Goal: Check status: Check status

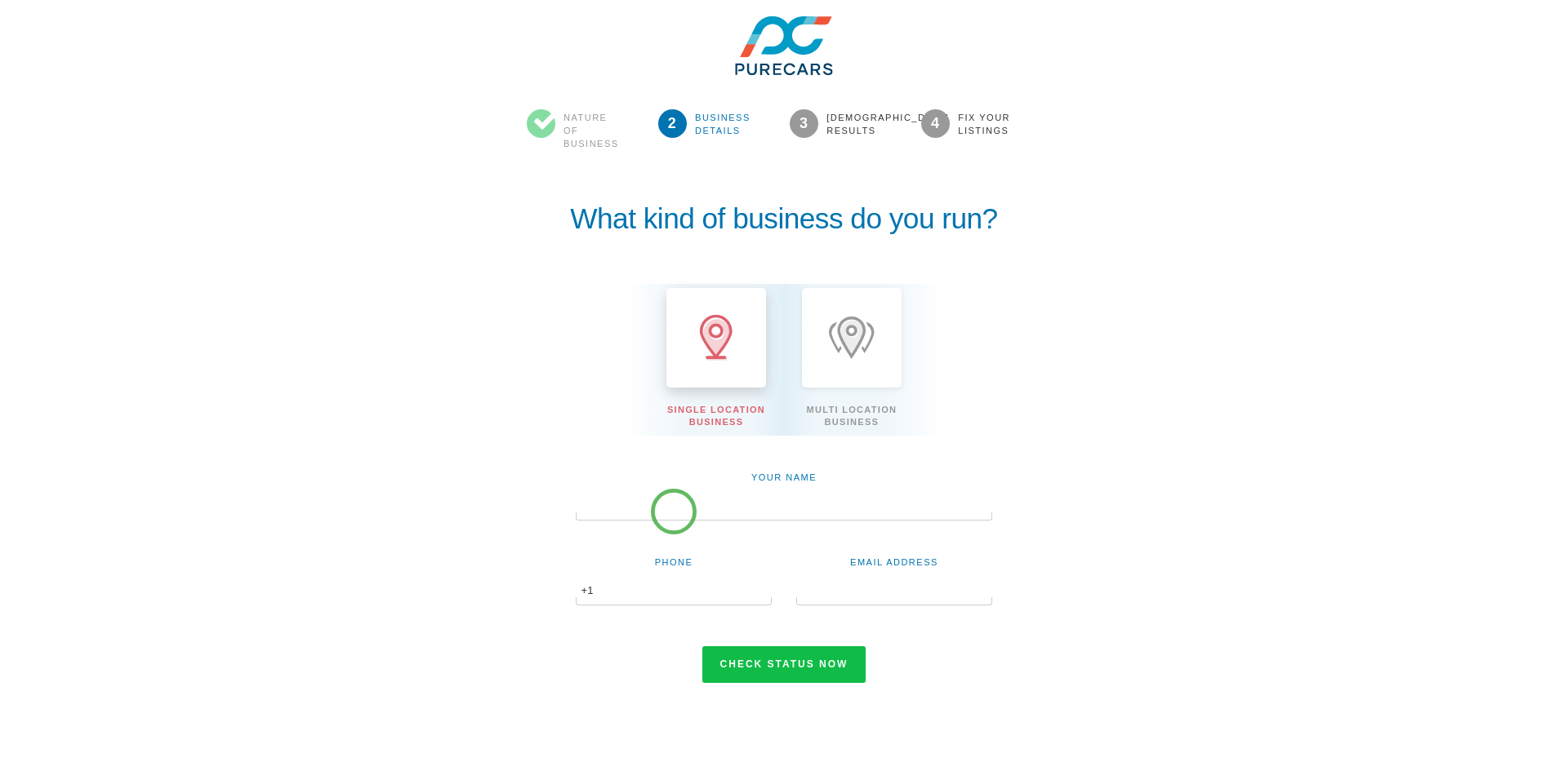
click at [673, 513] on div at bounding box center [784, 516] width 416 height 8
click at [673, 508] on input "text" at bounding box center [784, 507] width 416 height 28
type input "candice lowe"
click at [681, 592] on input "text" at bounding box center [673, 591] width 196 height 28
type input "6023001758"
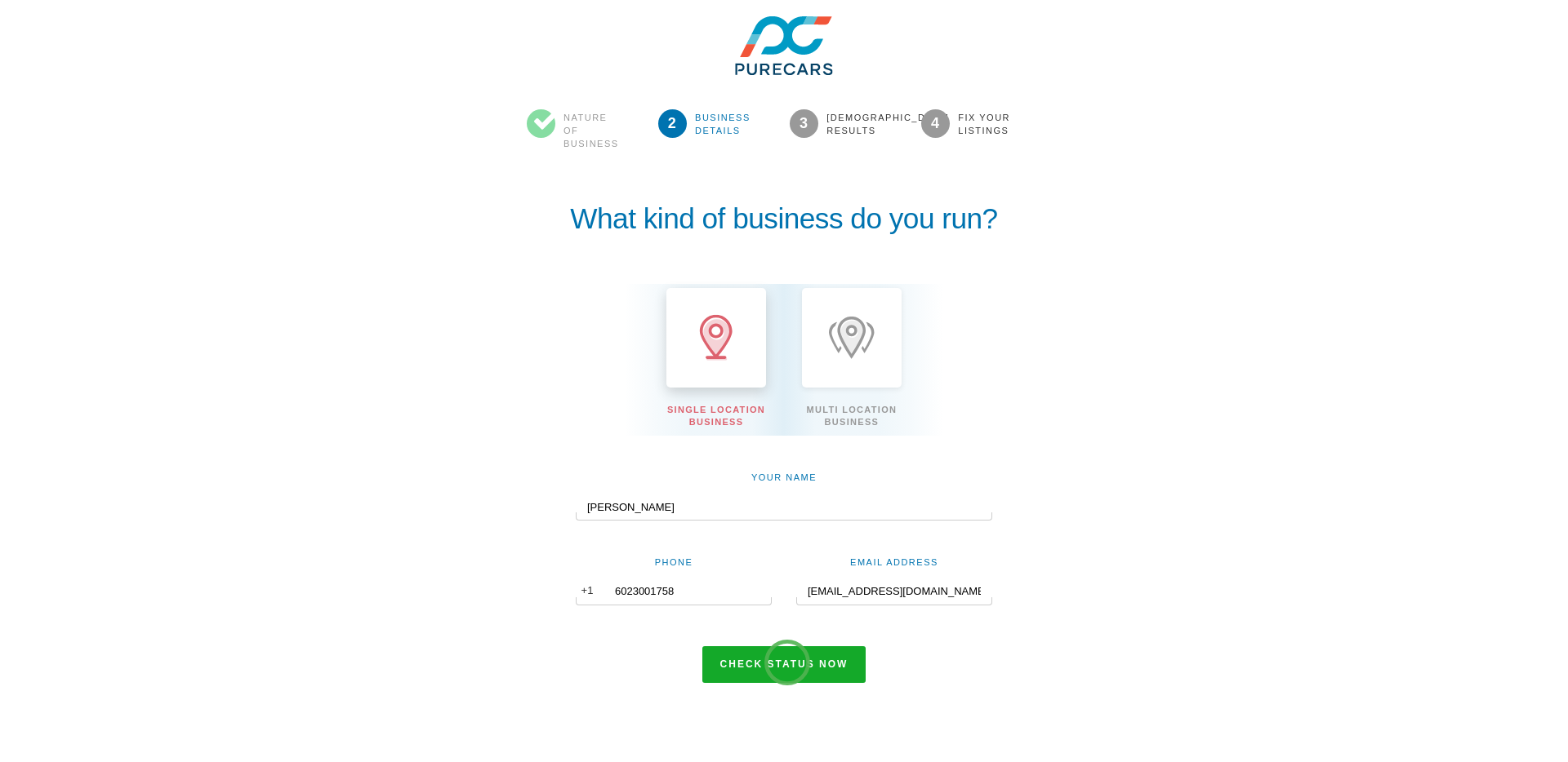
type input "candicel@purecars.com"
click at [787, 663] on button "Check status now" at bounding box center [784, 665] width 164 height 38
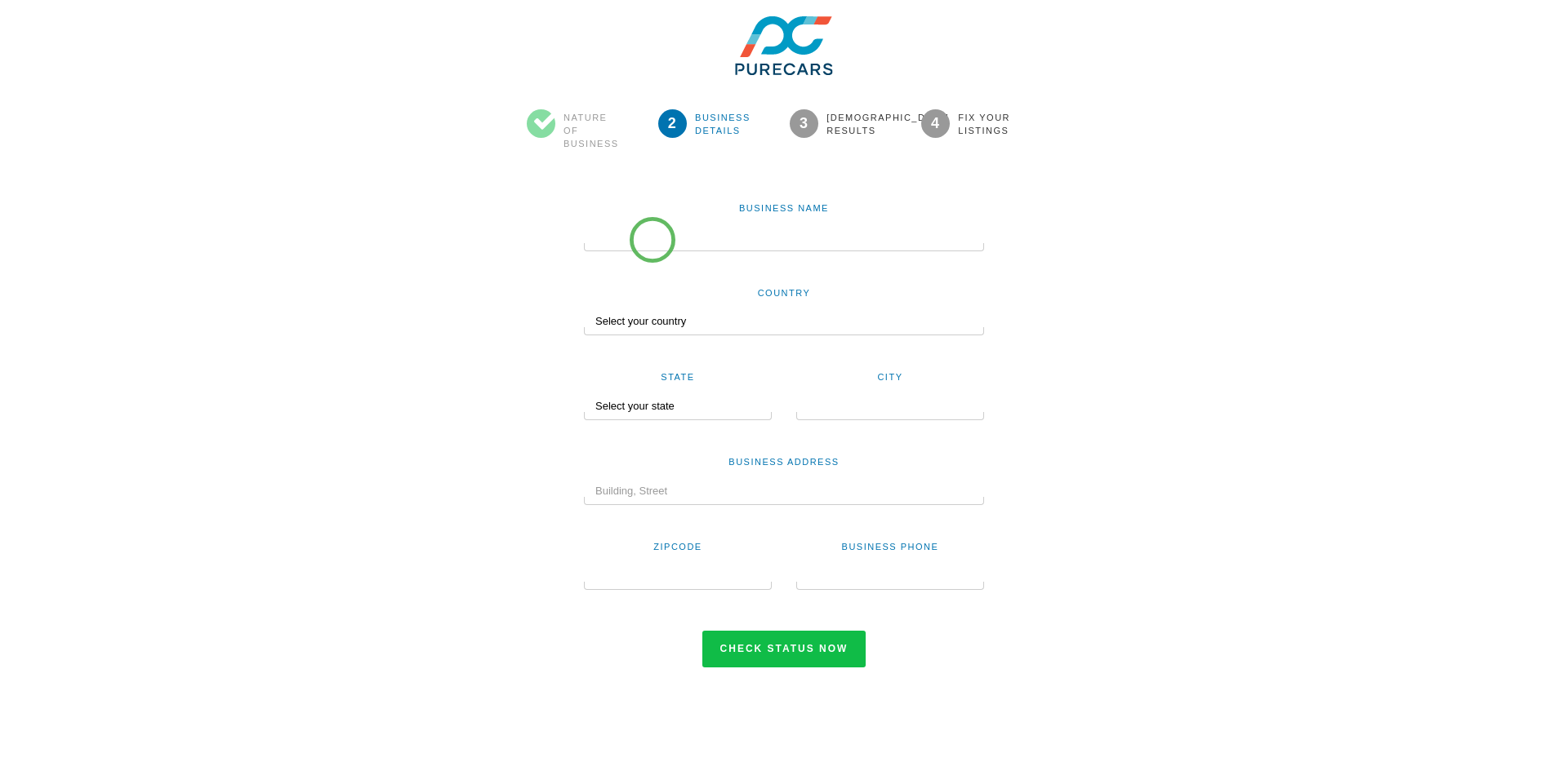
click at [654, 235] on input "text" at bounding box center [784, 237] width 400 height 28
type input "Big M Chevrolet"
click at [682, 315] on select "Select your country United States Canada Australia New Zealand India Nigeria Un…" at bounding box center [784, 322] width 400 height 28
select select "US"
click at [682, 404] on select "Select your state [US_STATE] [US_STATE] [US_STATE] [US_STATE] [US_STATE] [US_ST…" at bounding box center [672, 407] width 176 height 28
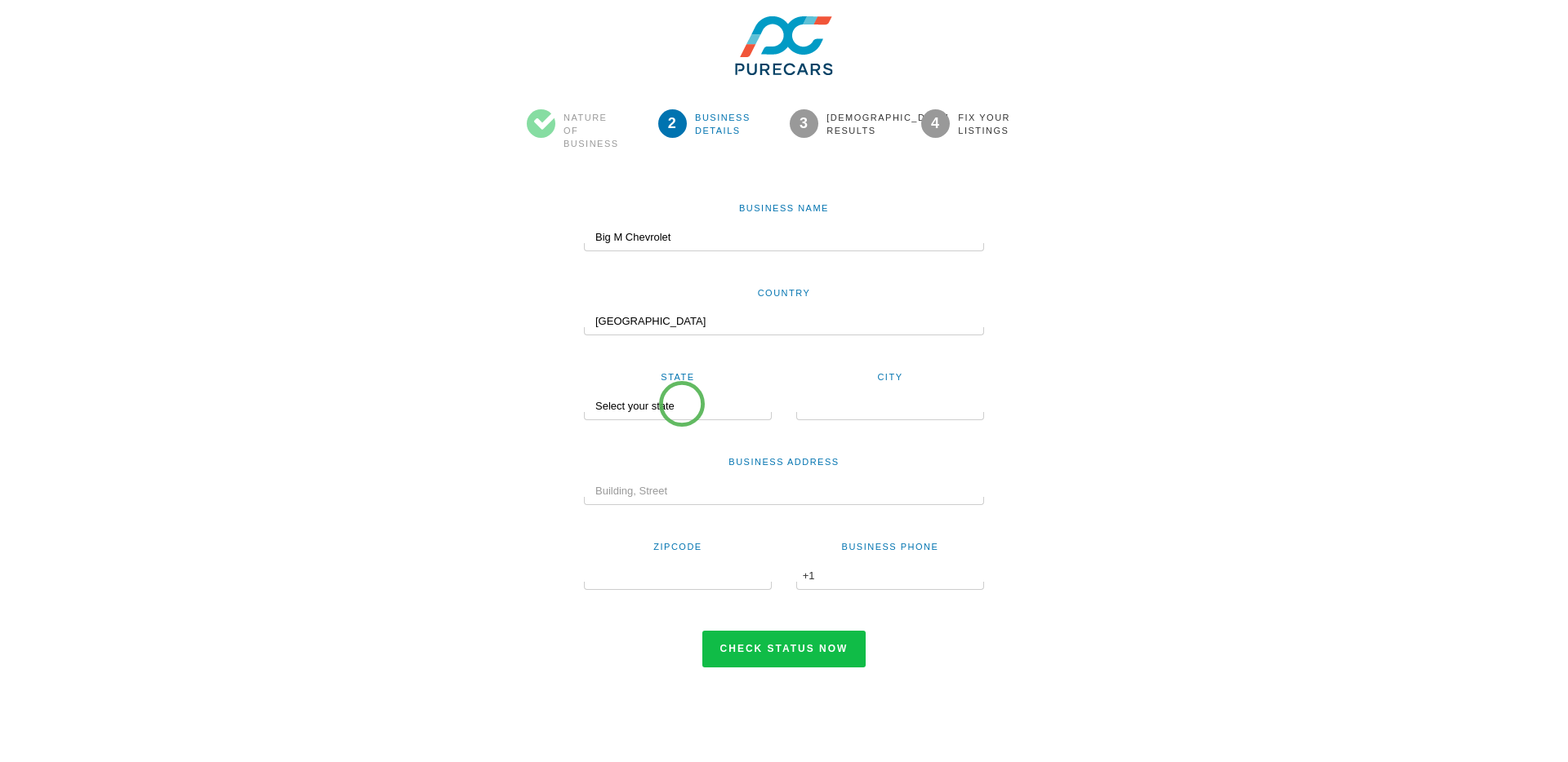
select select "KY"
click at [858, 409] on input "text" at bounding box center [890, 407] width 188 height 28
type input "Louisville"
click at [758, 498] on div at bounding box center [784, 501] width 400 height 8
click at [880, 576] on input "text" at bounding box center [890, 577] width 188 height 28
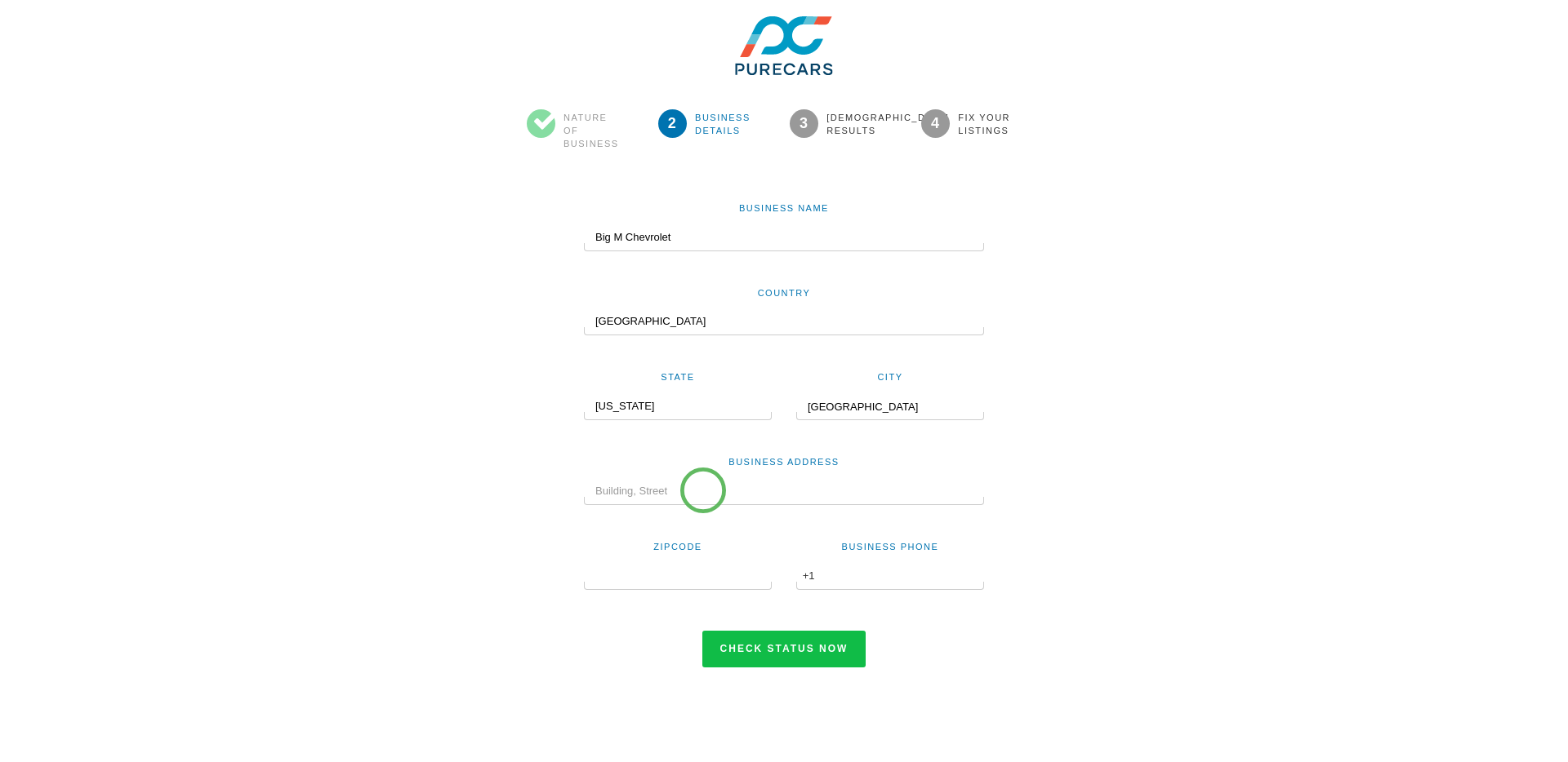
click at [703, 490] on input "text" at bounding box center [784, 491] width 400 height 28
type input "7040N dixie blvd"
click at [682, 575] on input "text" at bounding box center [678, 577] width 188 height 28
type input "40160"
click at [861, 579] on input "text" at bounding box center [890, 577] width 188 height 28
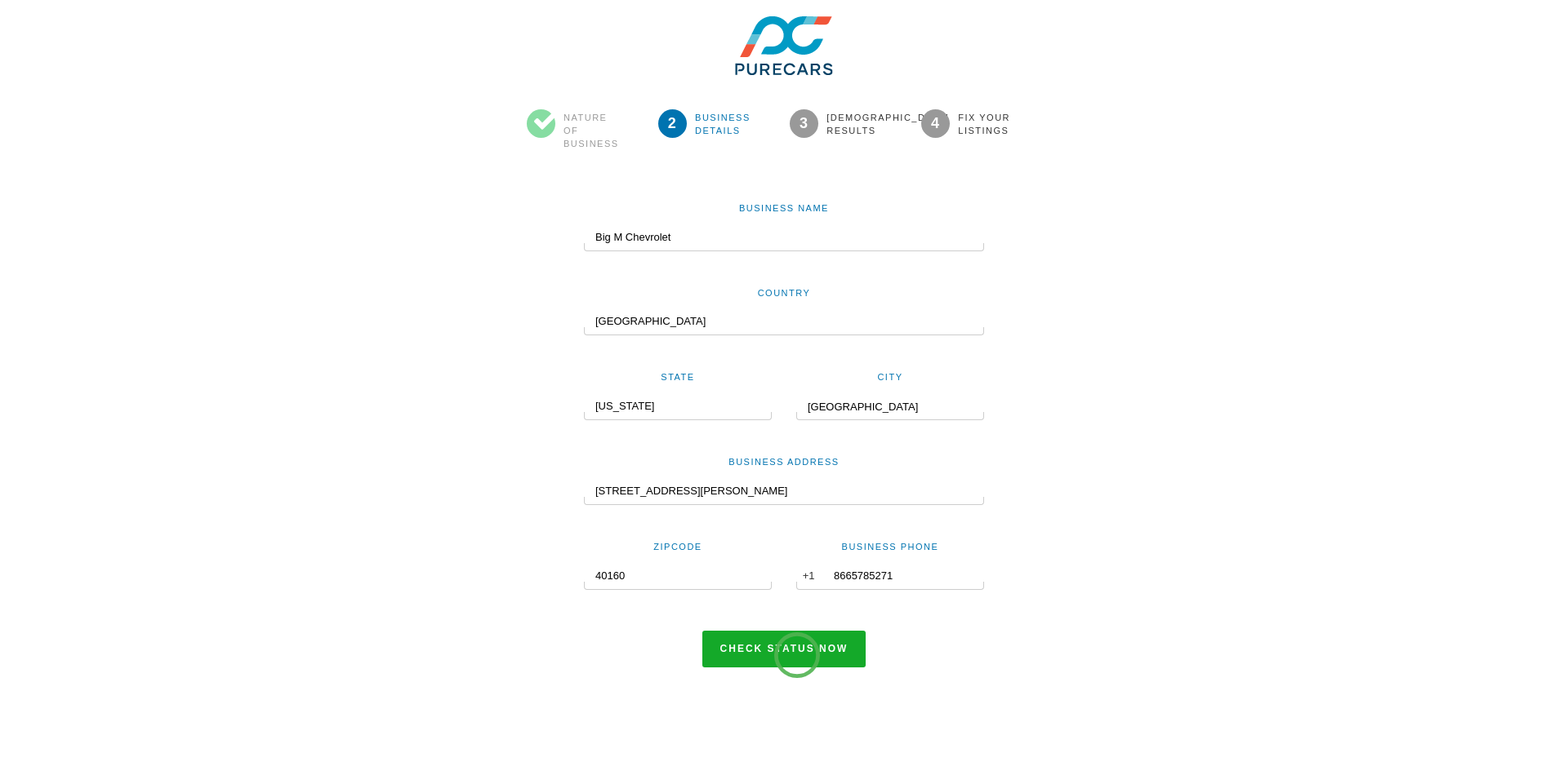
type input "8665785271"
click at [797, 655] on button "Check status now" at bounding box center [784, 650] width 164 height 38
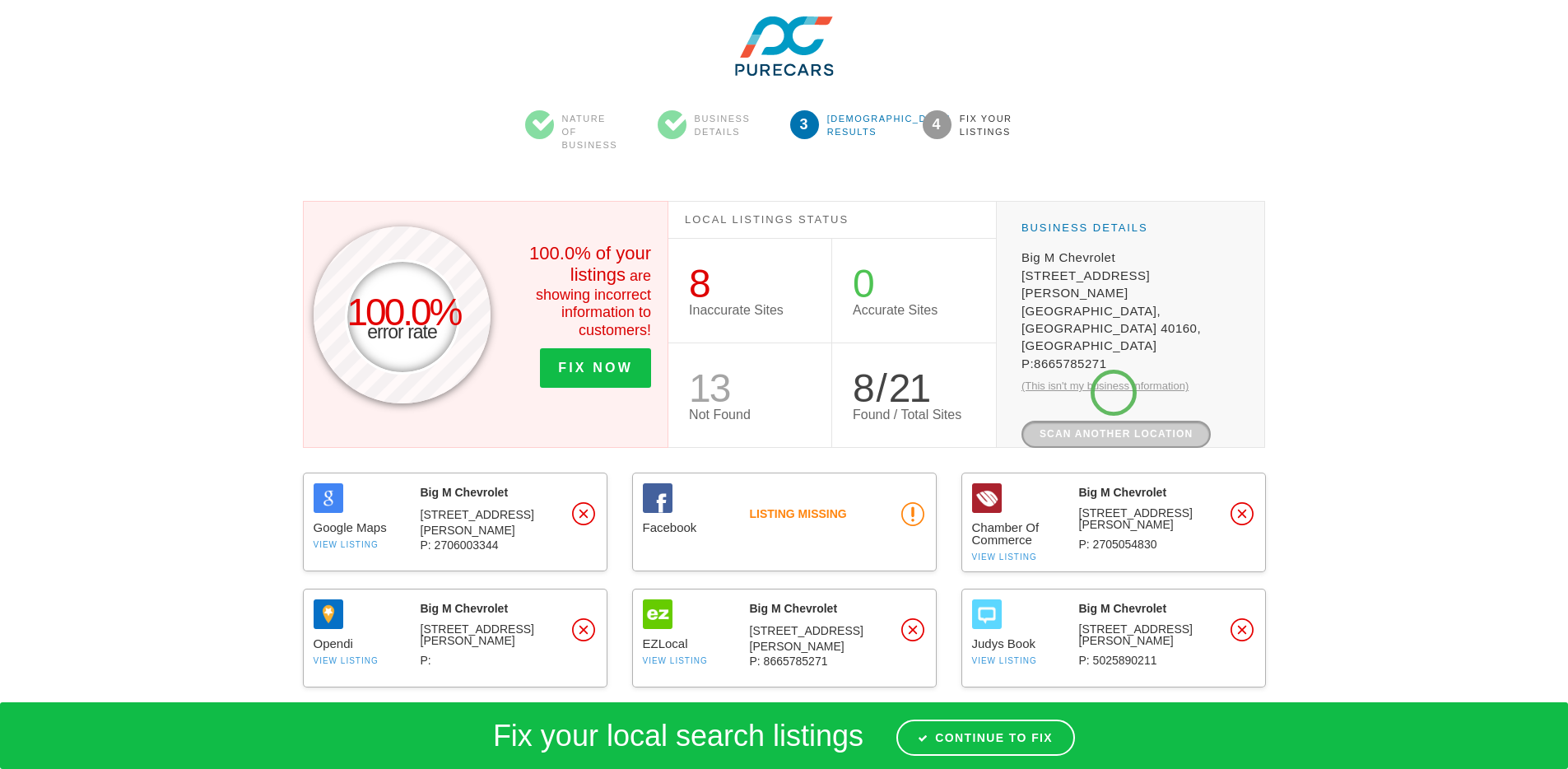
click at [1114, 421] on link "Scan another location" at bounding box center [1116, 434] width 190 height 27
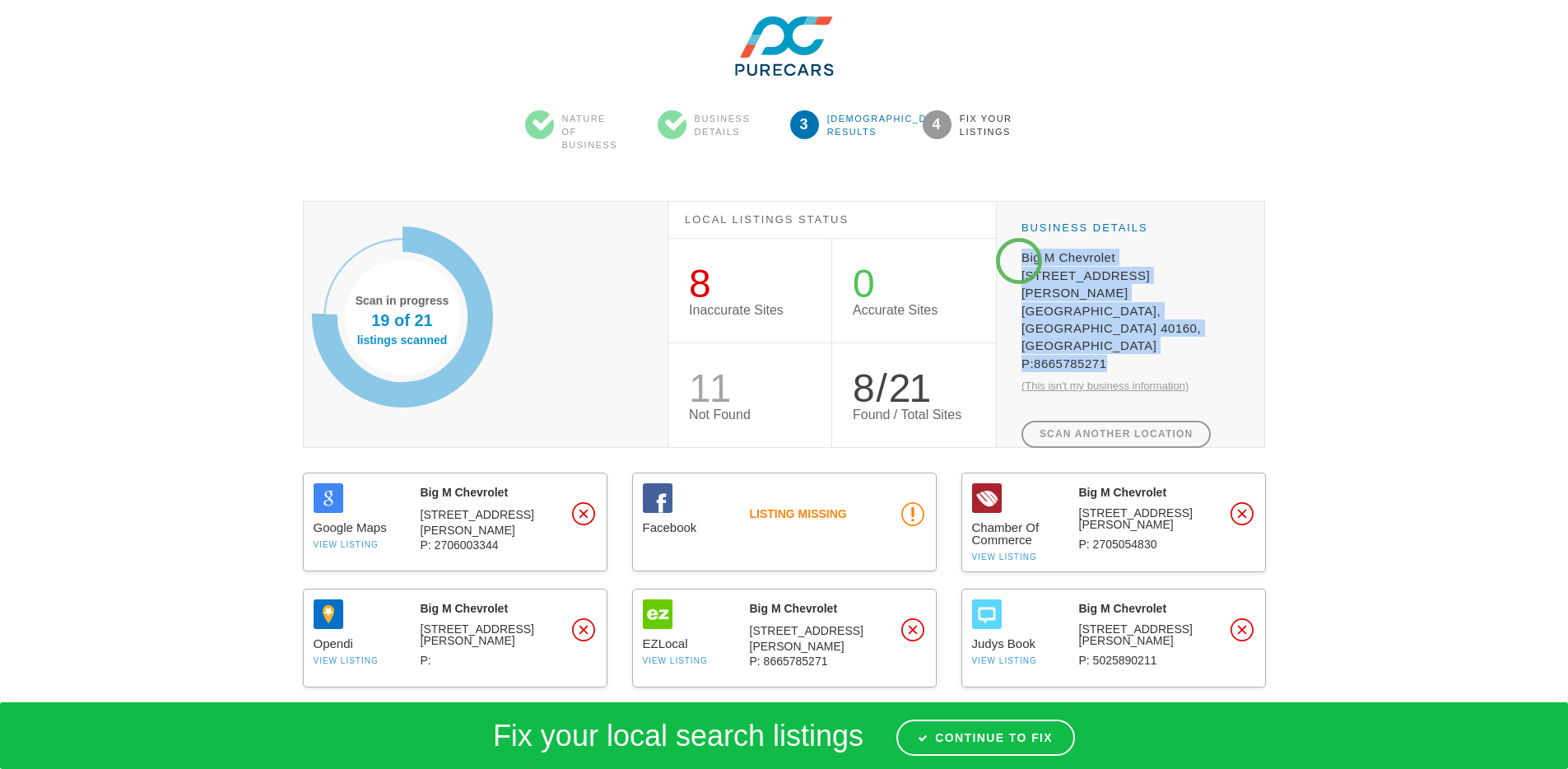
drag, startPoint x: 1118, startPoint y: 311, endPoint x: 1019, endPoint y: 261, distance: 110.9
click at [1019, 261] on div "Business Details Big M Chevrolet 7040N dixie blvd Louisville, KY 40160, US P:86…" at bounding box center [1130, 325] width 270 height 247
copy div "Big M Chevrolet 7040N dixie blvd Louisville, KY 40160, US P:8665785271"
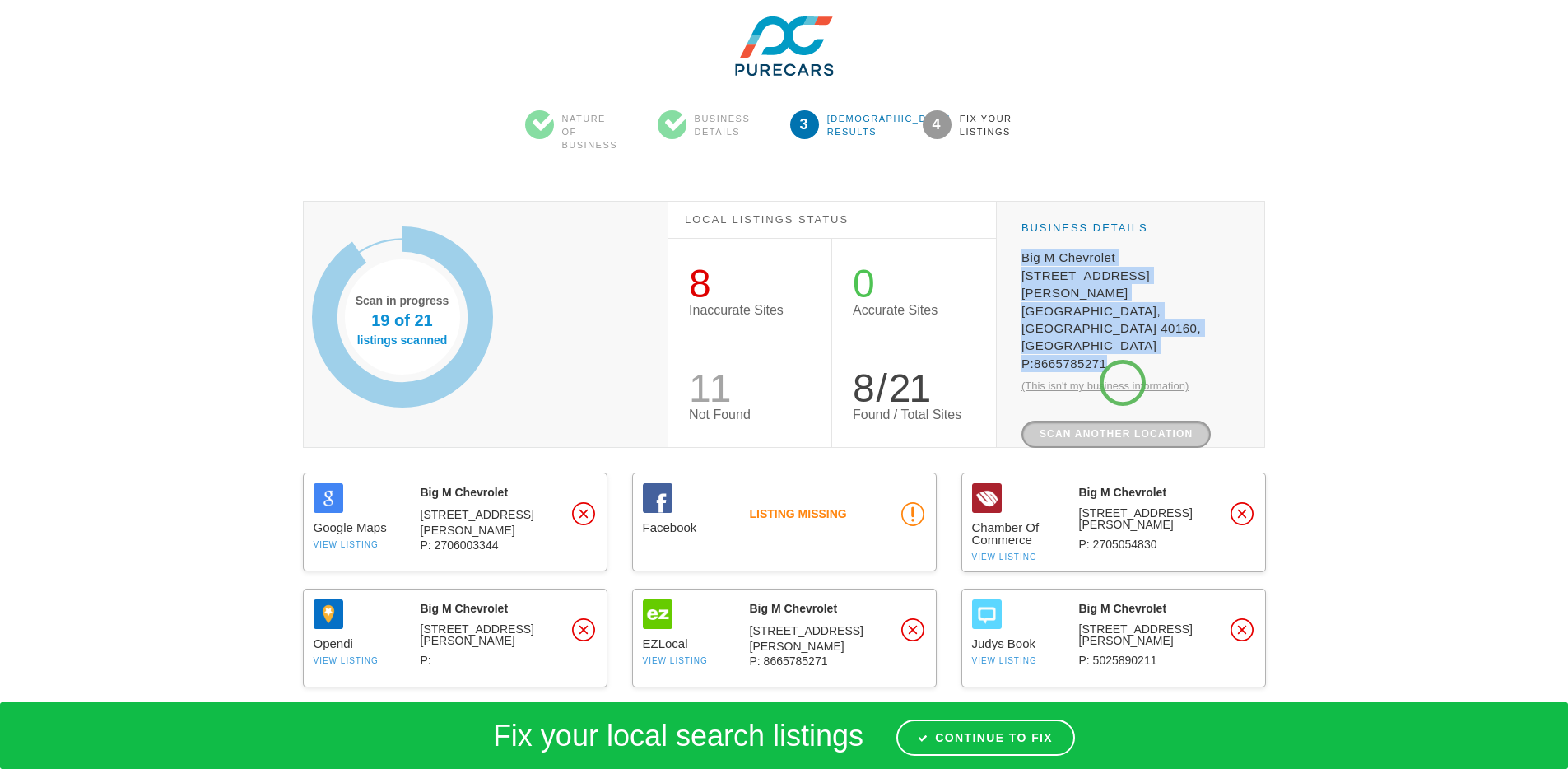
click at [1124, 421] on link "Scan another location" at bounding box center [1116, 434] width 190 height 27
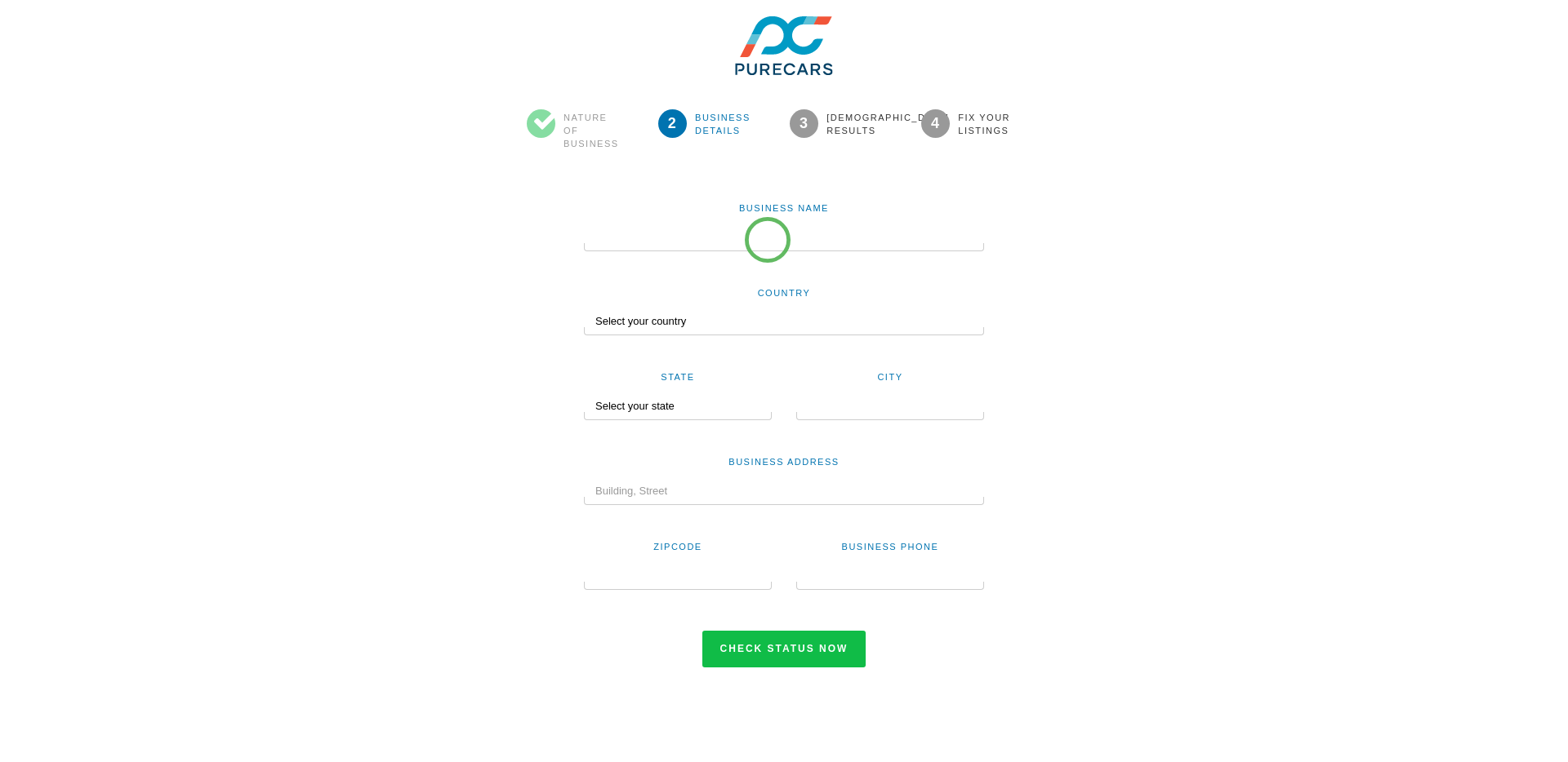
click at [768, 240] on input "text" at bounding box center [784, 237] width 400 height 28
paste input "Big M Chevrolet [STREET_ADDRESS][PERSON_NAME] P:8665785271"
drag, startPoint x: 947, startPoint y: 238, endPoint x: 885, endPoint y: 237, distance: 62.0
click at [885, 237] on input "Big M Chevrolet [STREET_ADDRESS][PERSON_NAME] P:8665785271" at bounding box center [784, 237] width 400 height 28
type input "Big M Chevrolet [STREET_ADDRESS][PERSON_NAME] P:8665785271"
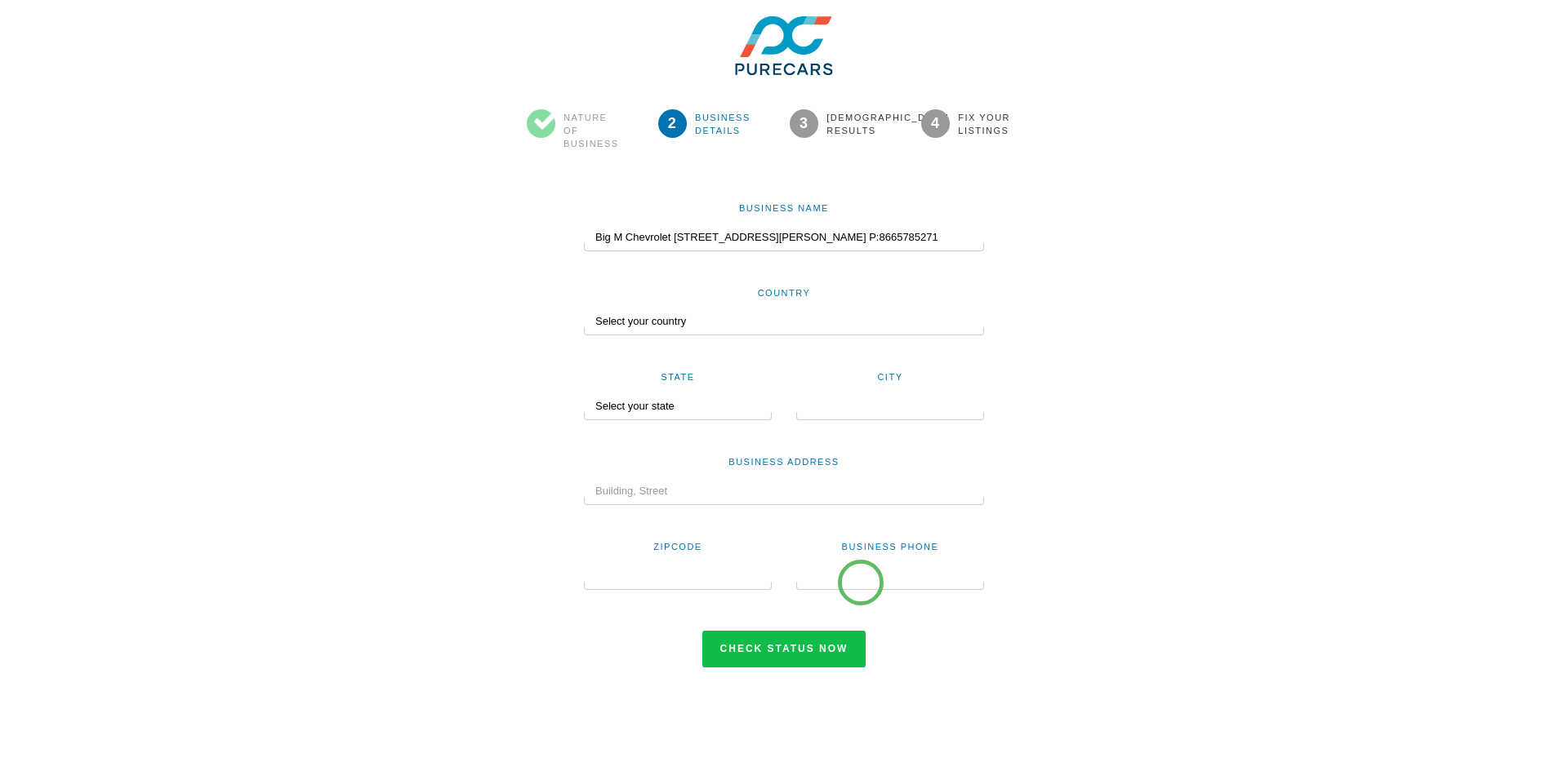
click at [861, 579] on input "text" at bounding box center [890, 577] width 188 height 28
paste input "8665785271"
type input "8665785271"
drag, startPoint x: 950, startPoint y: 235, endPoint x: 853, endPoint y: 234, distance: 97.0
click at [853, 234] on input "Big M Chevrolet 7040N dixie blvd Louisville, KY 40160, US P:8665785271" at bounding box center [784, 237] width 400 height 28
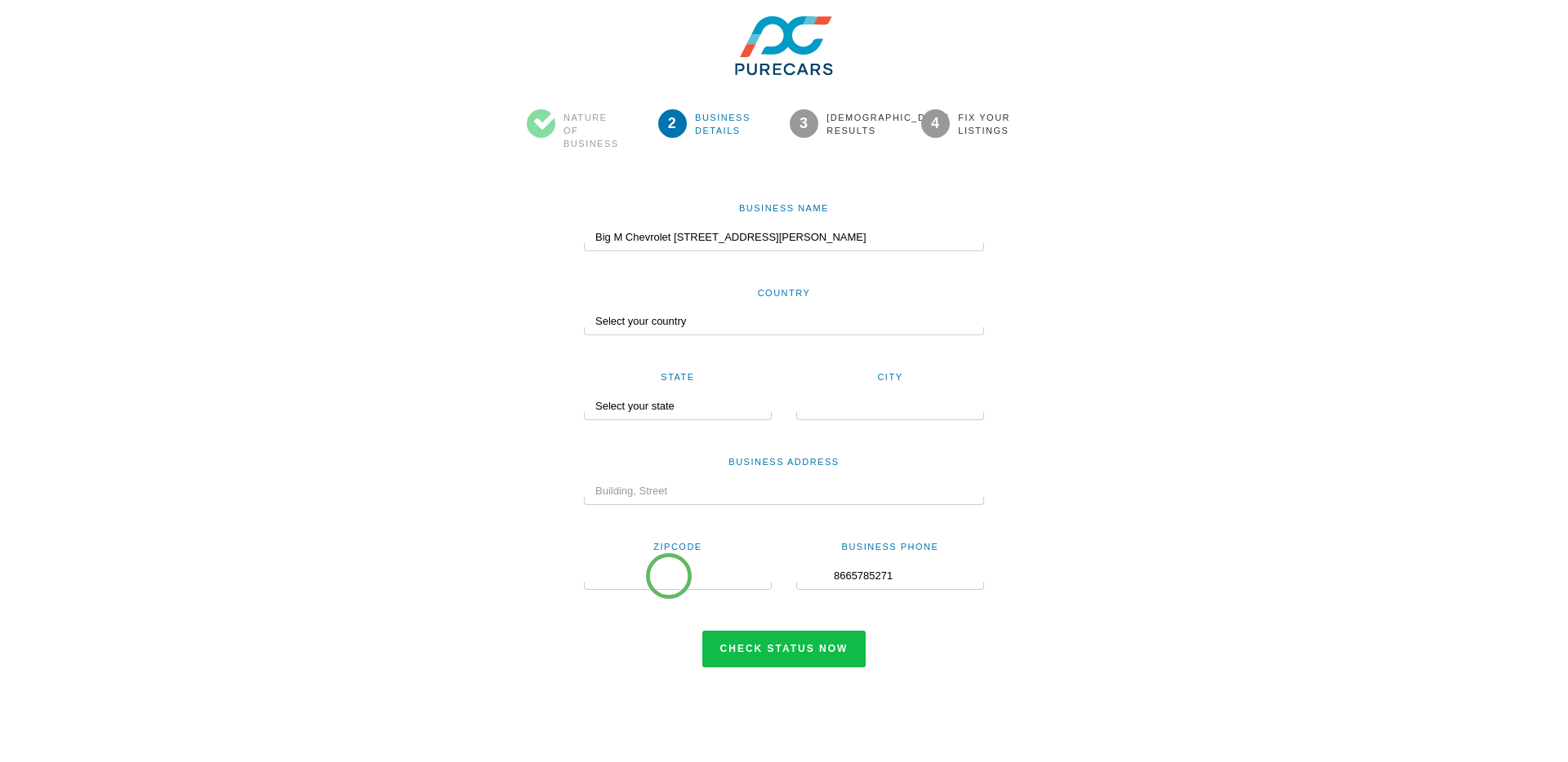
type input "Big M Chevrolet 7040N dixie blvd Louisville, KY 40160"
click at [669, 577] on input "text" at bounding box center [678, 577] width 188 height 28
type input "40160"
drag, startPoint x: 800, startPoint y: 236, endPoint x: 757, endPoint y: 239, distance: 43.1
click at [757, 239] on input "Big M Chevrolet 7040N dixie blvd Louisville, KY 40160" at bounding box center [784, 237] width 400 height 28
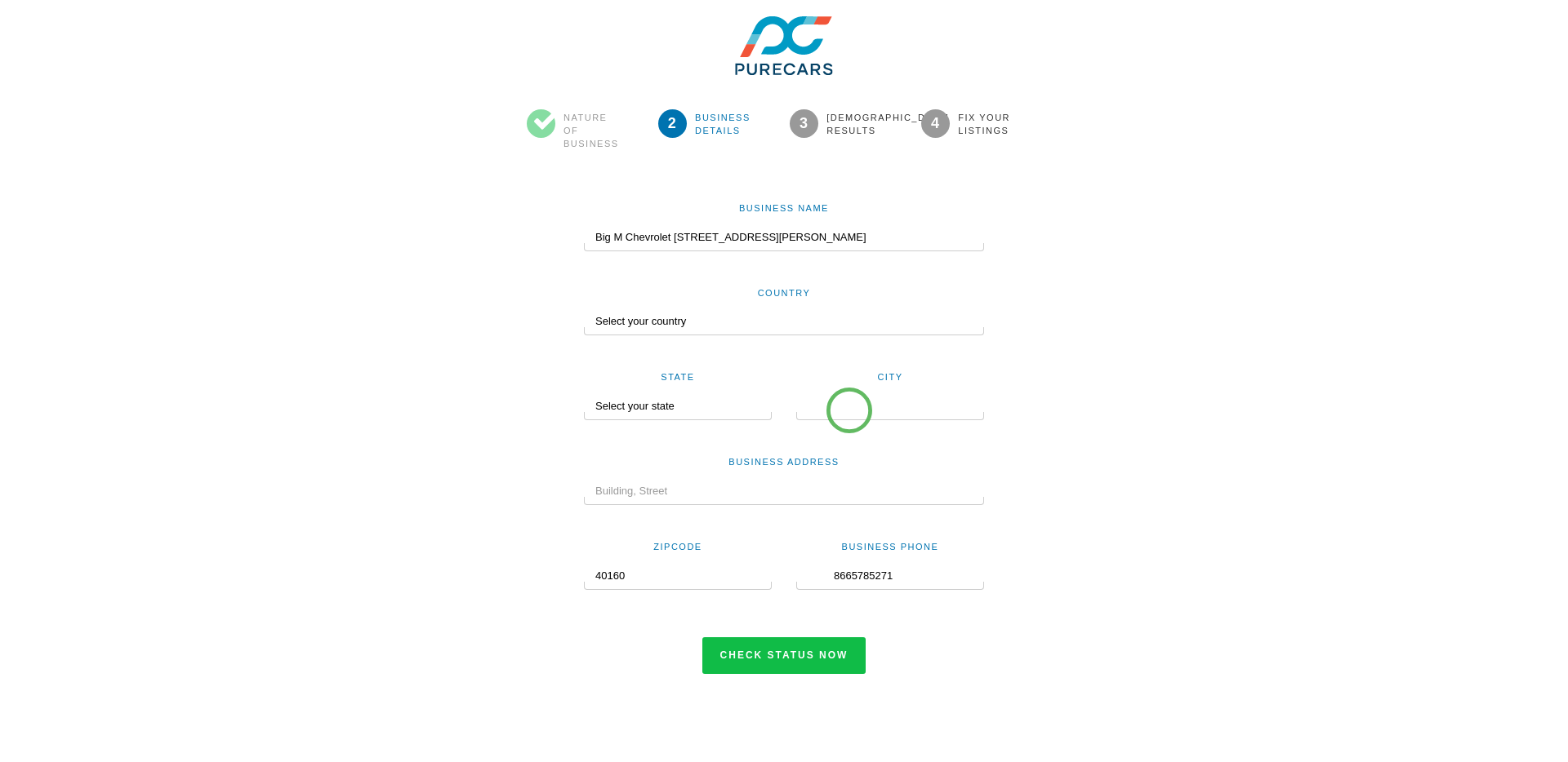
click at [849, 410] on input "text" at bounding box center [890, 407] width 188 height 28
paste input "Louisville"
type input "Louisville"
drag, startPoint x: 755, startPoint y: 240, endPoint x: 674, endPoint y: 239, distance: 81.0
click at [674, 239] on input "Big M Chevrolet 7040N dixie blvd Louisville, KY 40160" at bounding box center [784, 237] width 400 height 28
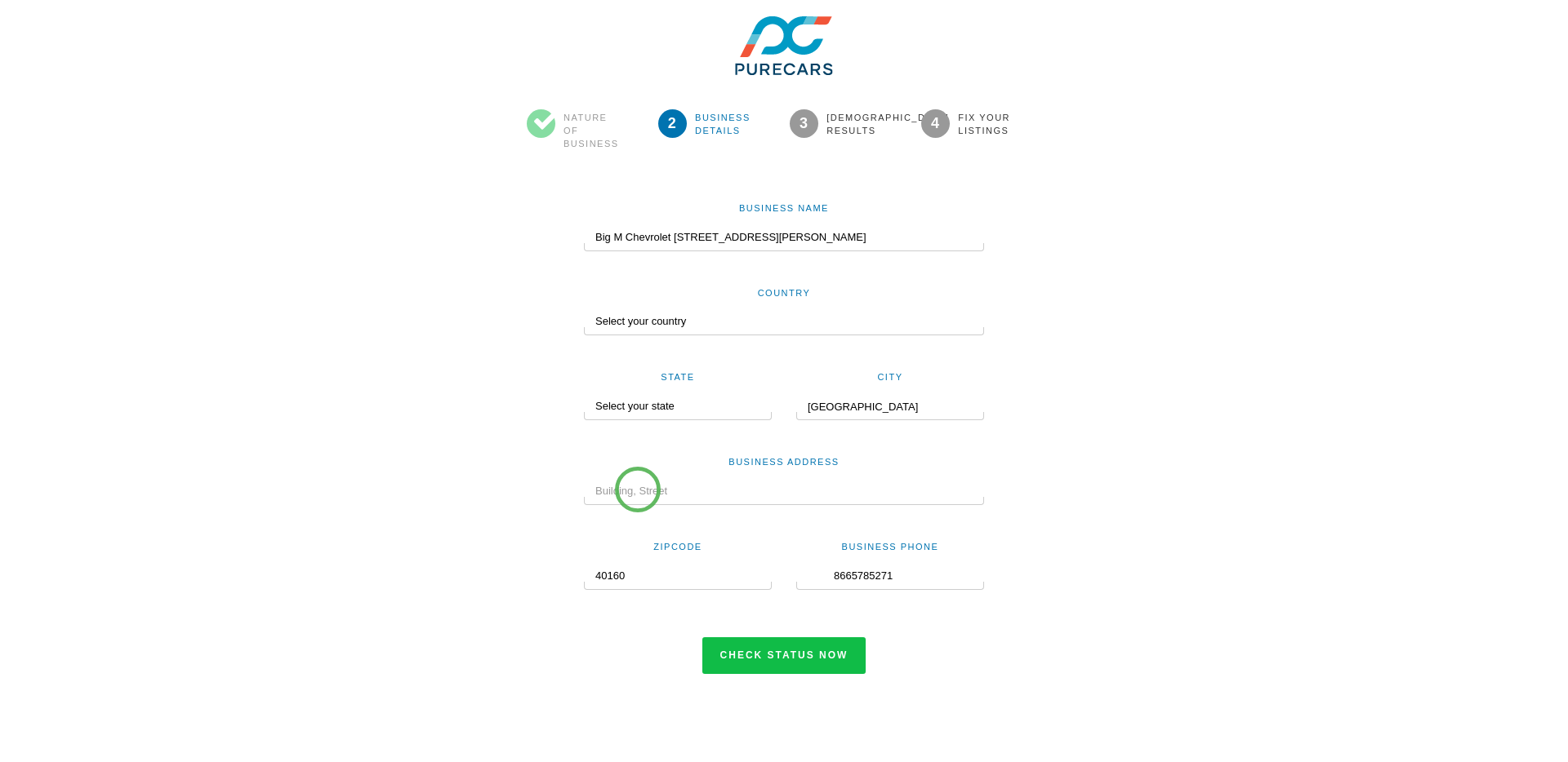
click at [638, 489] on input "text" at bounding box center [784, 491] width 400 height 28
paste input "7040N dixie blvd"
click at [617, 492] on input "7040N dixie blvd" at bounding box center [784, 491] width 400 height 28
click at [617, 492] on input "7040 N dixie blvd" at bounding box center [784, 491] width 400 height 28
type input "[STREET_ADDRESS][PERSON_NAME]"
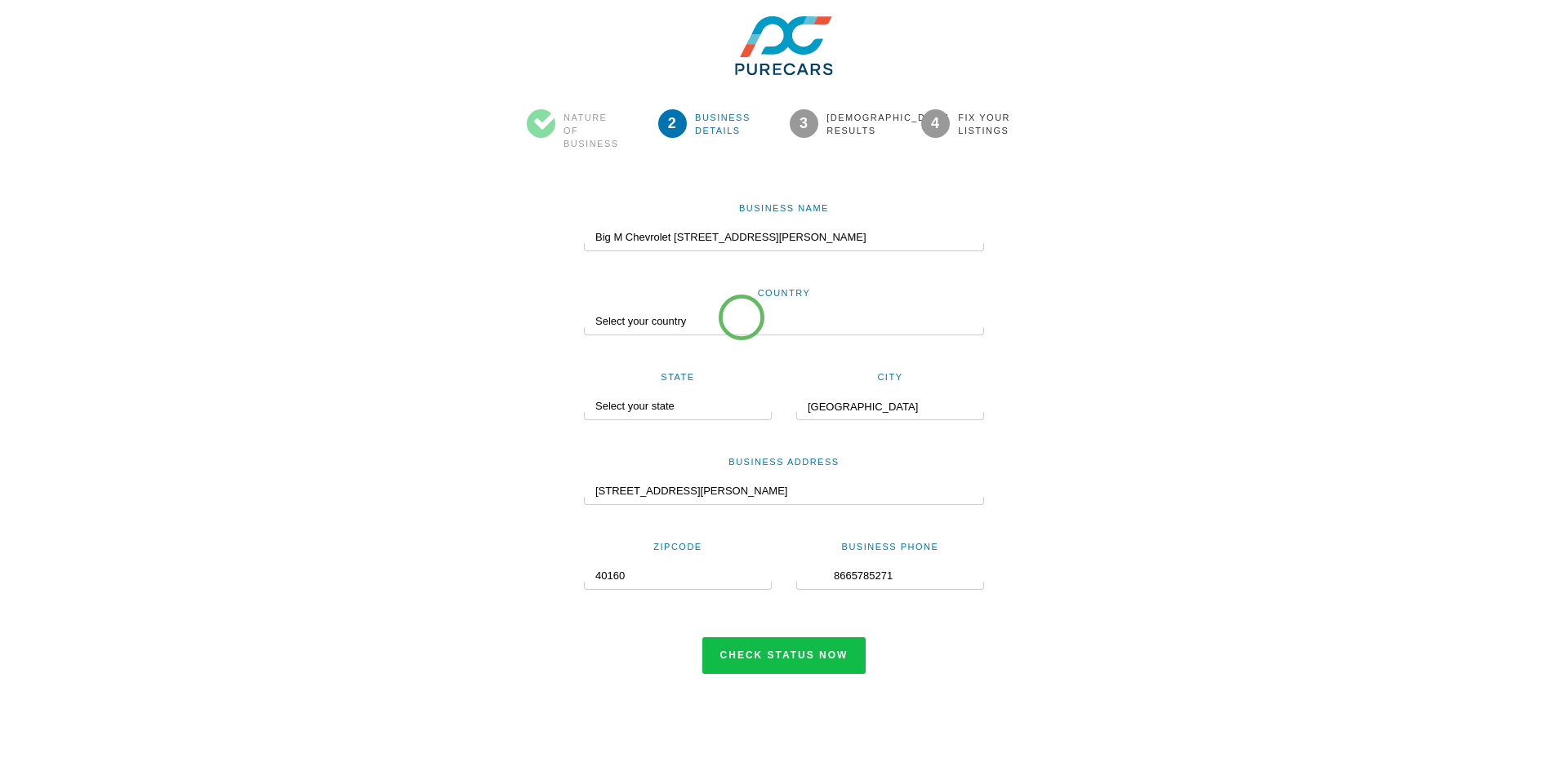
click at [742, 318] on select "Select your country [GEOGRAPHIC_DATA] [GEOGRAPHIC_DATA] [GEOGRAPHIC_DATA] [GEOG…" at bounding box center [784, 322] width 400 height 28
select select "US"
click at [693, 407] on select "Select your state Alabama Alaska Arizona Arkansas California Colorado Connectic…" at bounding box center [672, 407] width 176 height 28
select select "KY"
drag, startPoint x: 862, startPoint y: 237, endPoint x: 669, endPoint y: 240, distance: 193.0
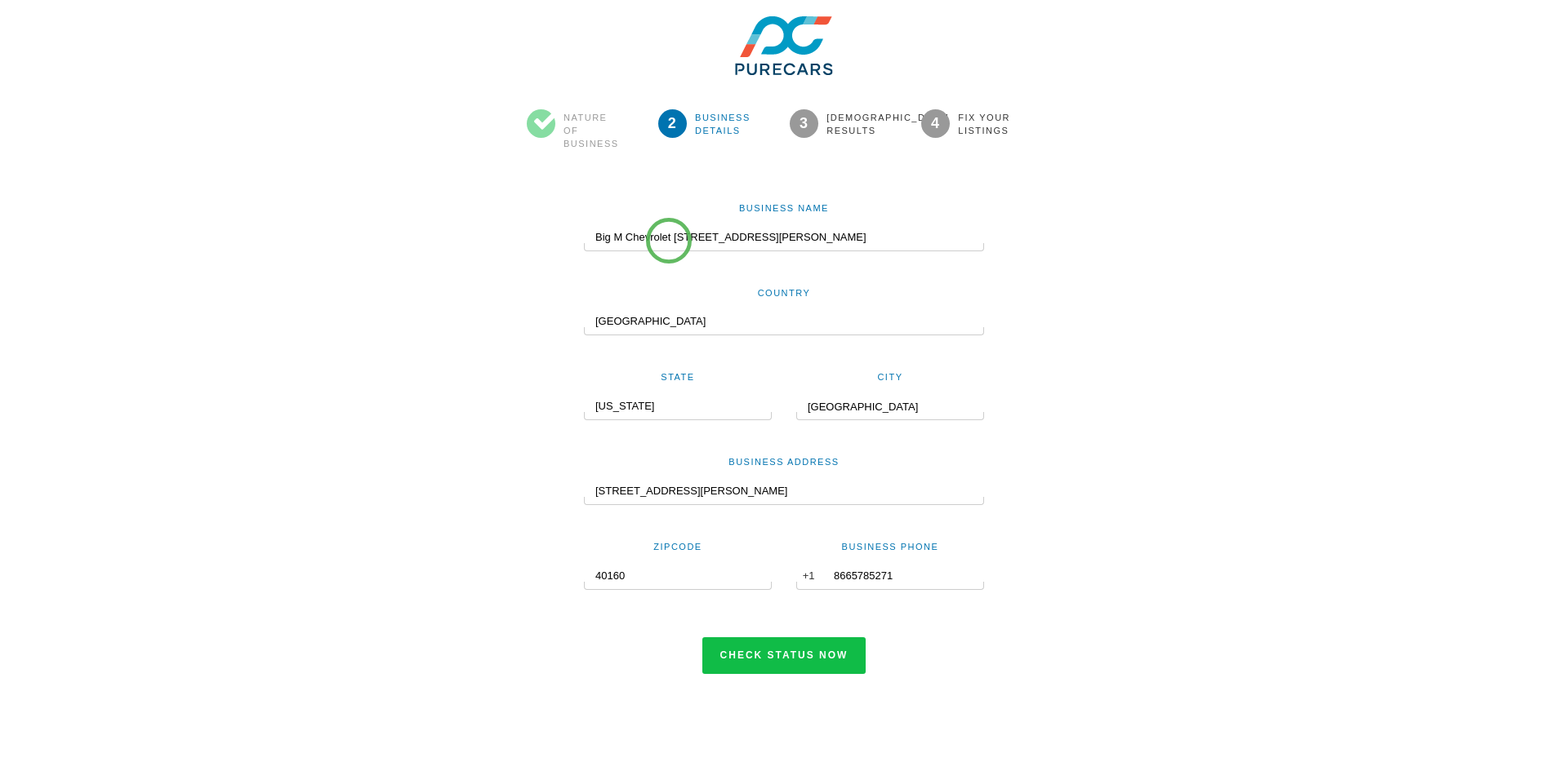
click at [669, 240] on input "Big M Chevrolet 7040N dixie blvd Louisville, KY 40160" at bounding box center [784, 237] width 400 height 28
type input "Big M Chevrolet"
click at [780, 658] on button "Check status now" at bounding box center [784, 656] width 164 height 38
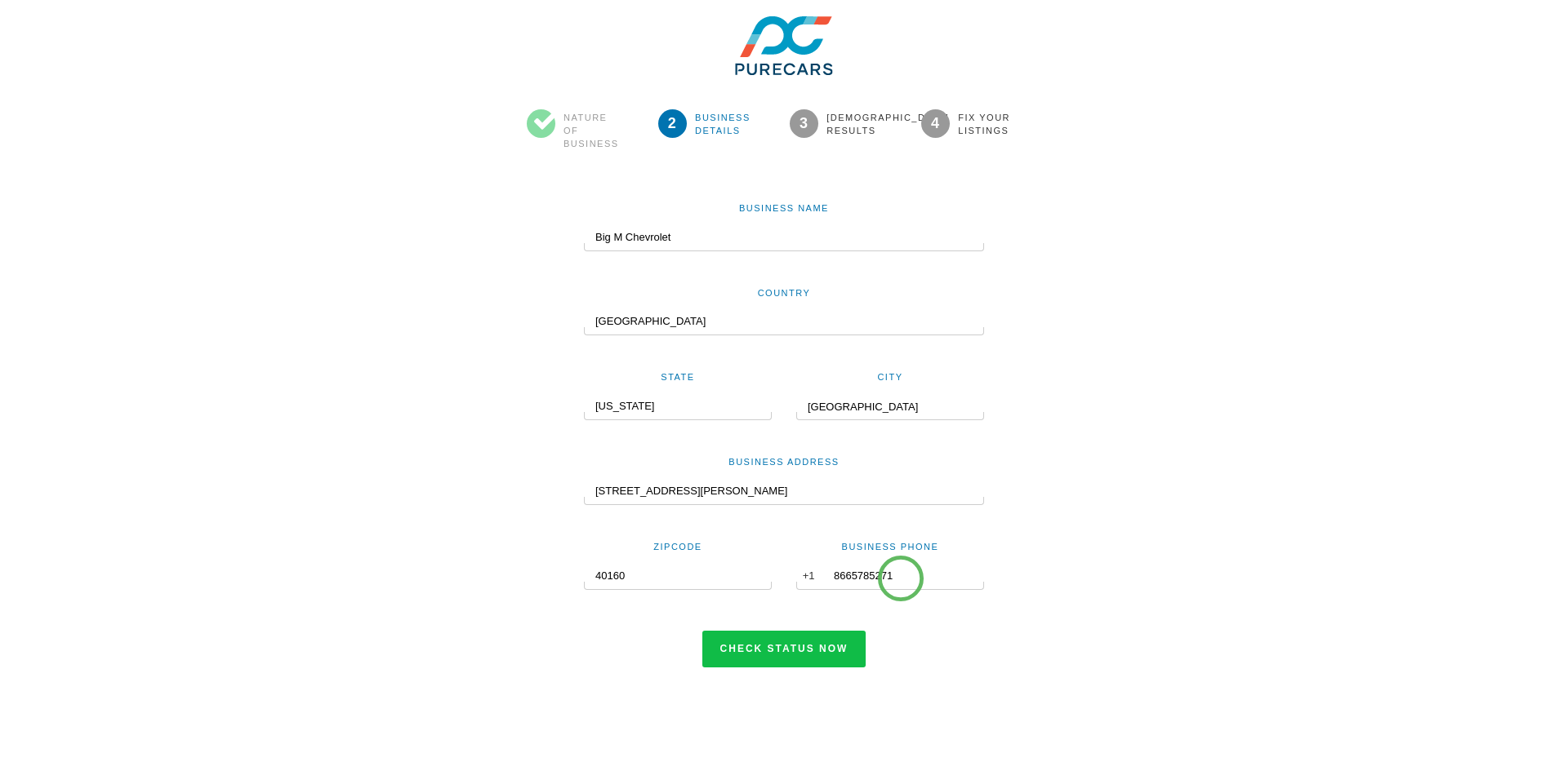
click at [900, 578] on input "8665785271" at bounding box center [890, 577] width 188 height 28
drag, startPoint x: 900, startPoint y: 578, endPoint x: 831, endPoint y: 581, distance: 69.1
click at [831, 581] on div "Business Phone +1 8665785271" at bounding box center [889, 564] width 212 height 52
click at [831, 582] on div at bounding box center [890, 586] width 188 height 8
drag, startPoint x: 897, startPoint y: 578, endPoint x: 829, endPoint y: 578, distance: 68.0
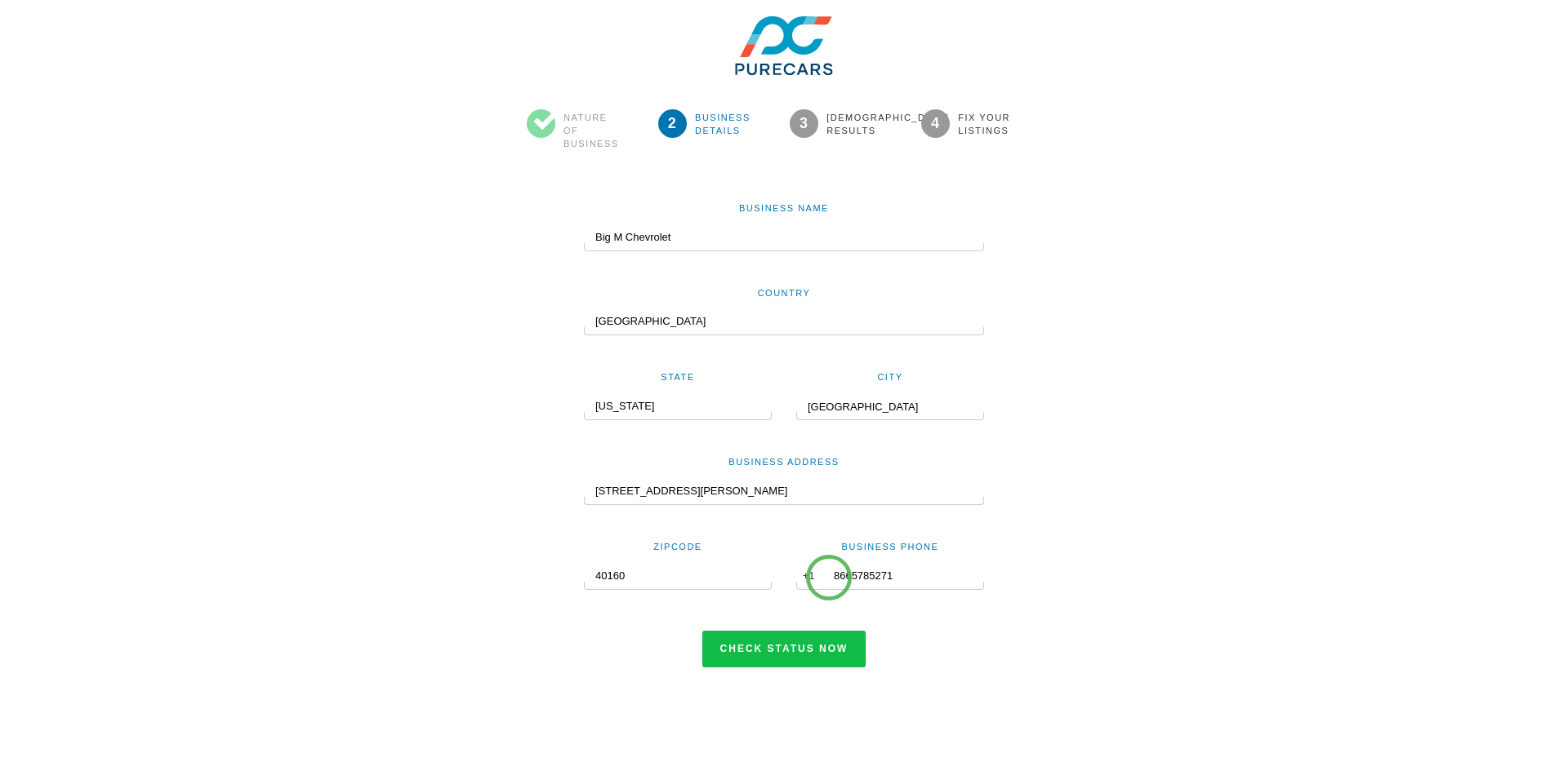
click at [829, 578] on input "8665785271" at bounding box center [890, 577] width 188 height 28
drag, startPoint x: 899, startPoint y: 578, endPoint x: 831, endPoint y: 577, distance: 68.0
click at [831, 577] on input "8665785271" at bounding box center [890, 577] width 188 height 28
paste input "(270) 600-3344"
type input "(270) 600-3344"
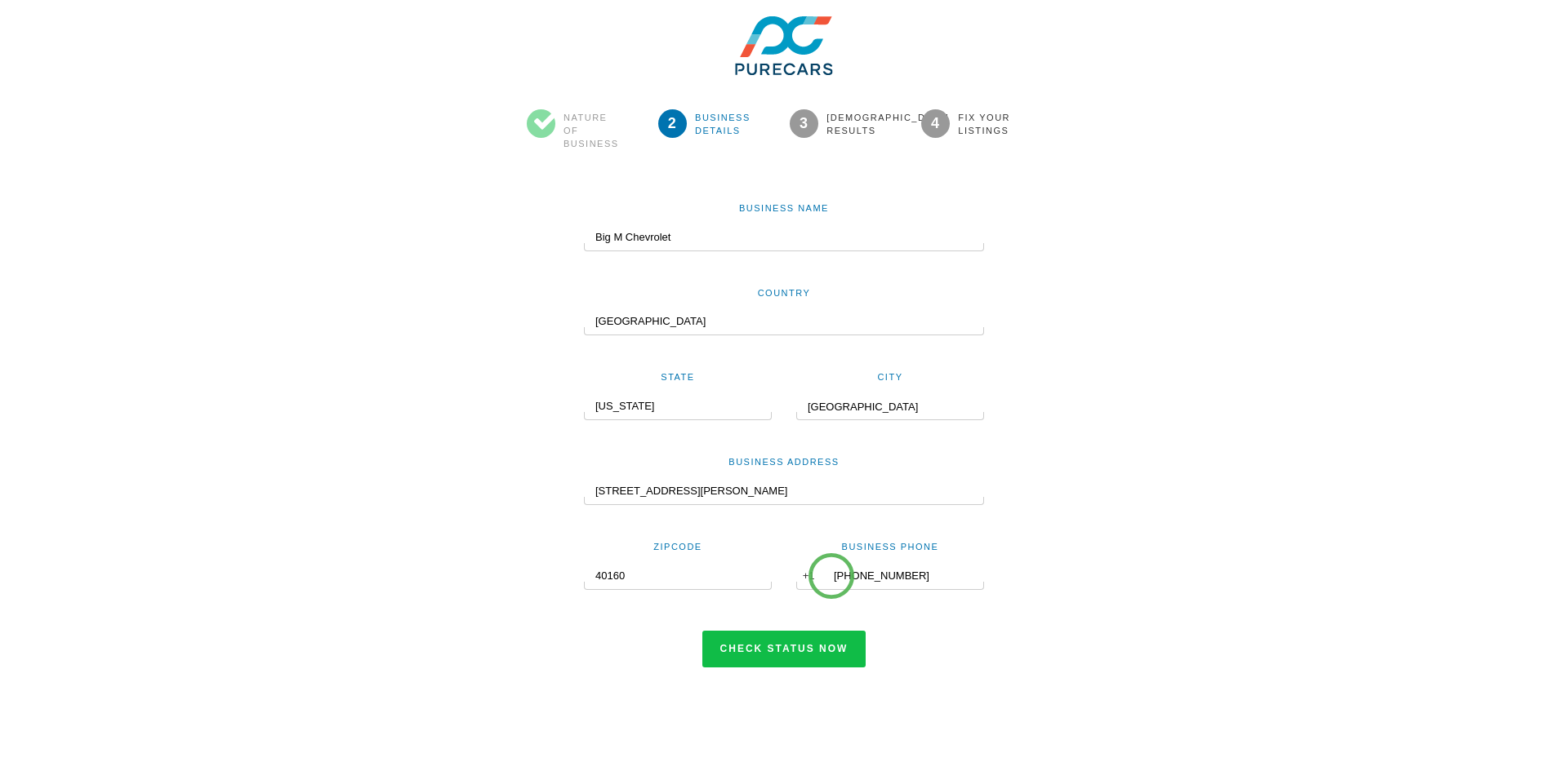
click at [702, 631] on button "Check status now" at bounding box center [784, 650] width 164 height 38
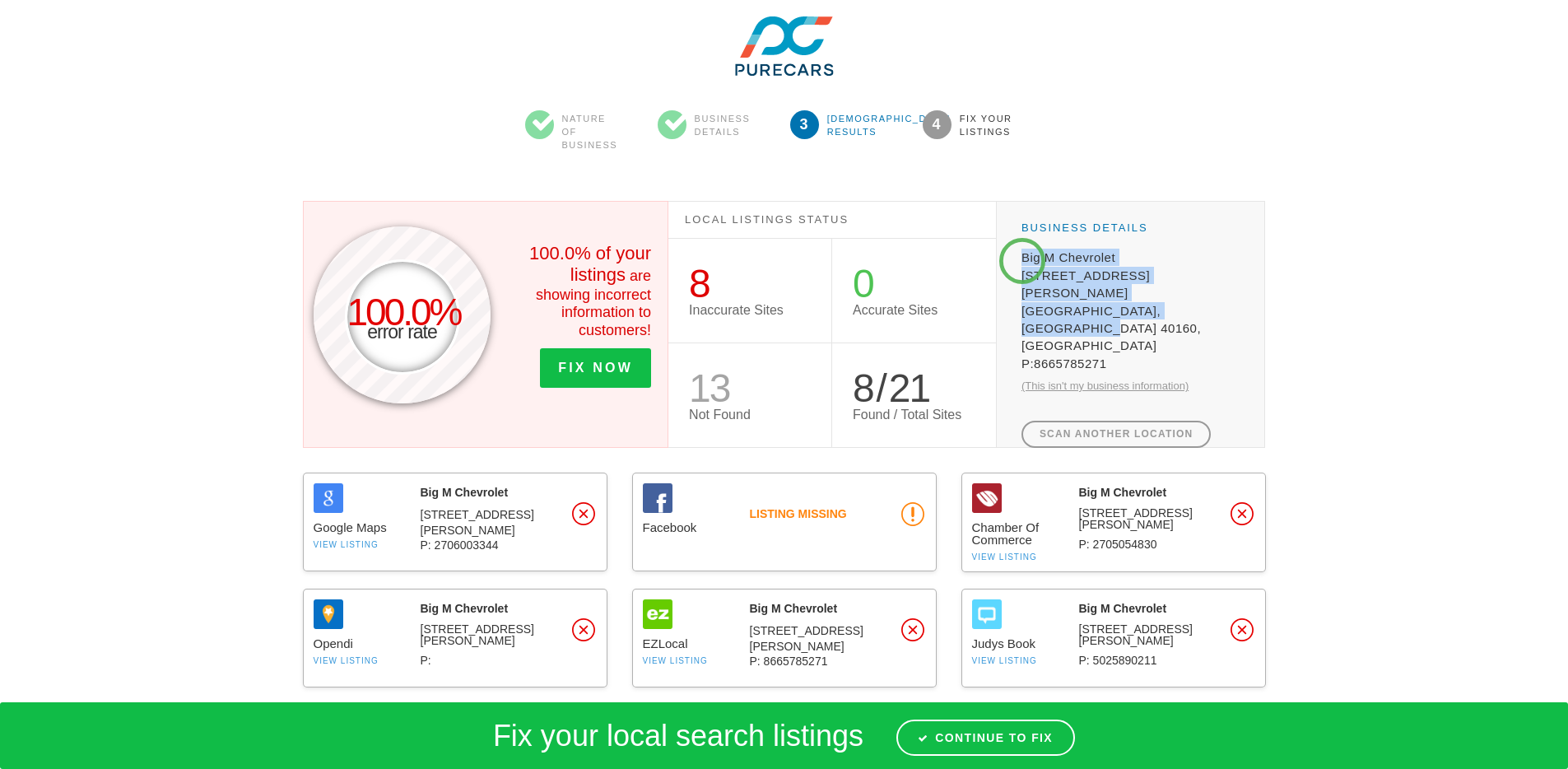
drag, startPoint x: 1171, startPoint y: 295, endPoint x: 1023, endPoint y: 261, distance: 151.9
click at [1023, 261] on div "Business Details Big M Chevrolet [STREET_ADDRESS][PERSON_NAME] P:8665785271 (Th…" at bounding box center [1130, 325] width 270 height 247
copy div "Big M Chevrolet [STREET_ADDRESS][PERSON_NAME]"
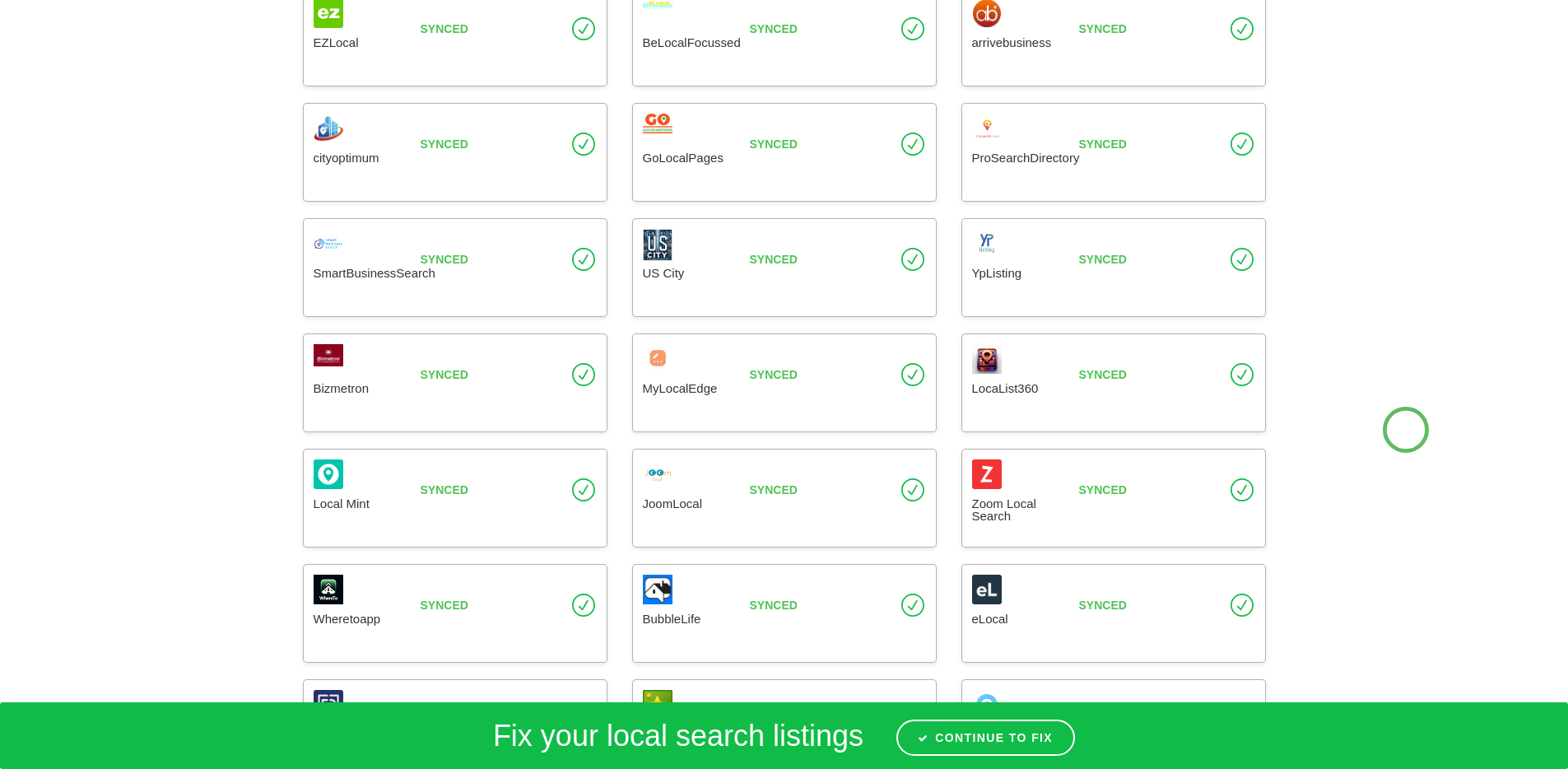
scroll to position [34, 0]
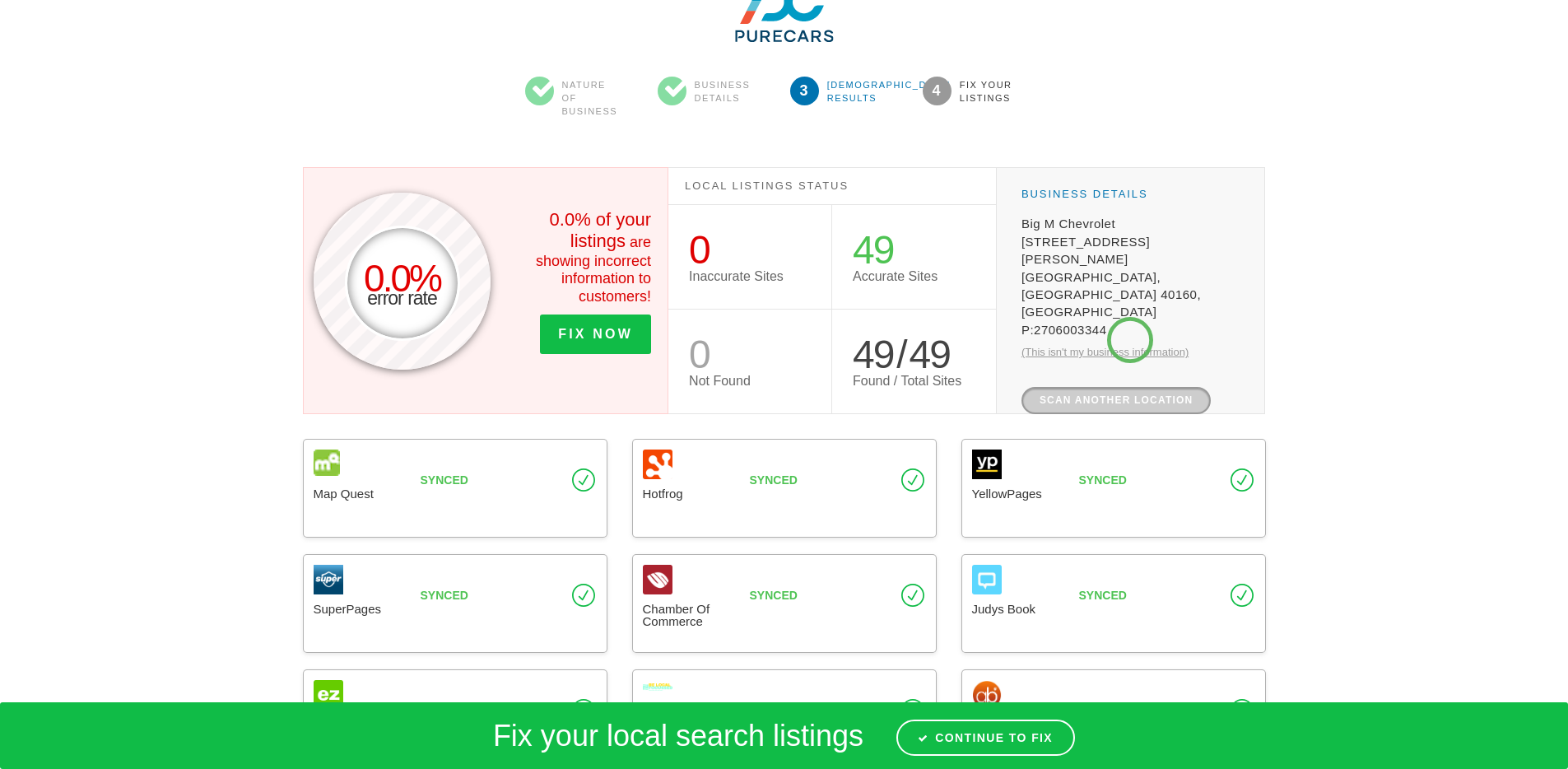
click at [1130, 387] on link "Scan another location" at bounding box center [1116, 400] width 190 height 27
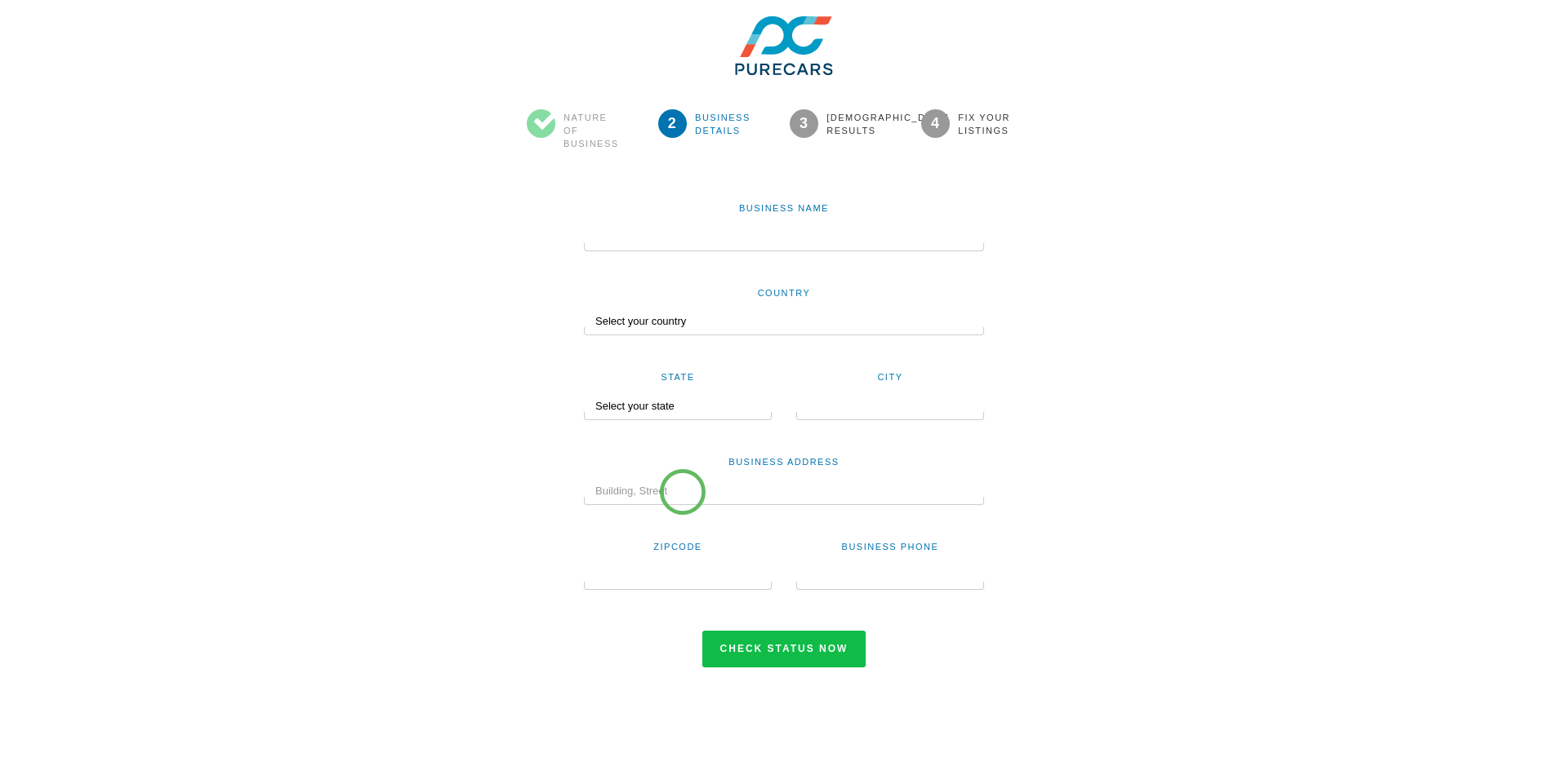
click at [682, 492] on input "text" at bounding box center [784, 491] width 400 height 28
paste input "[STREET_ADDRESS]"
type input "[STREET_ADDRESS]"
click at [891, 410] on input "text" at bounding box center [890, 407] width 188 height 28
paste input "Louisville"
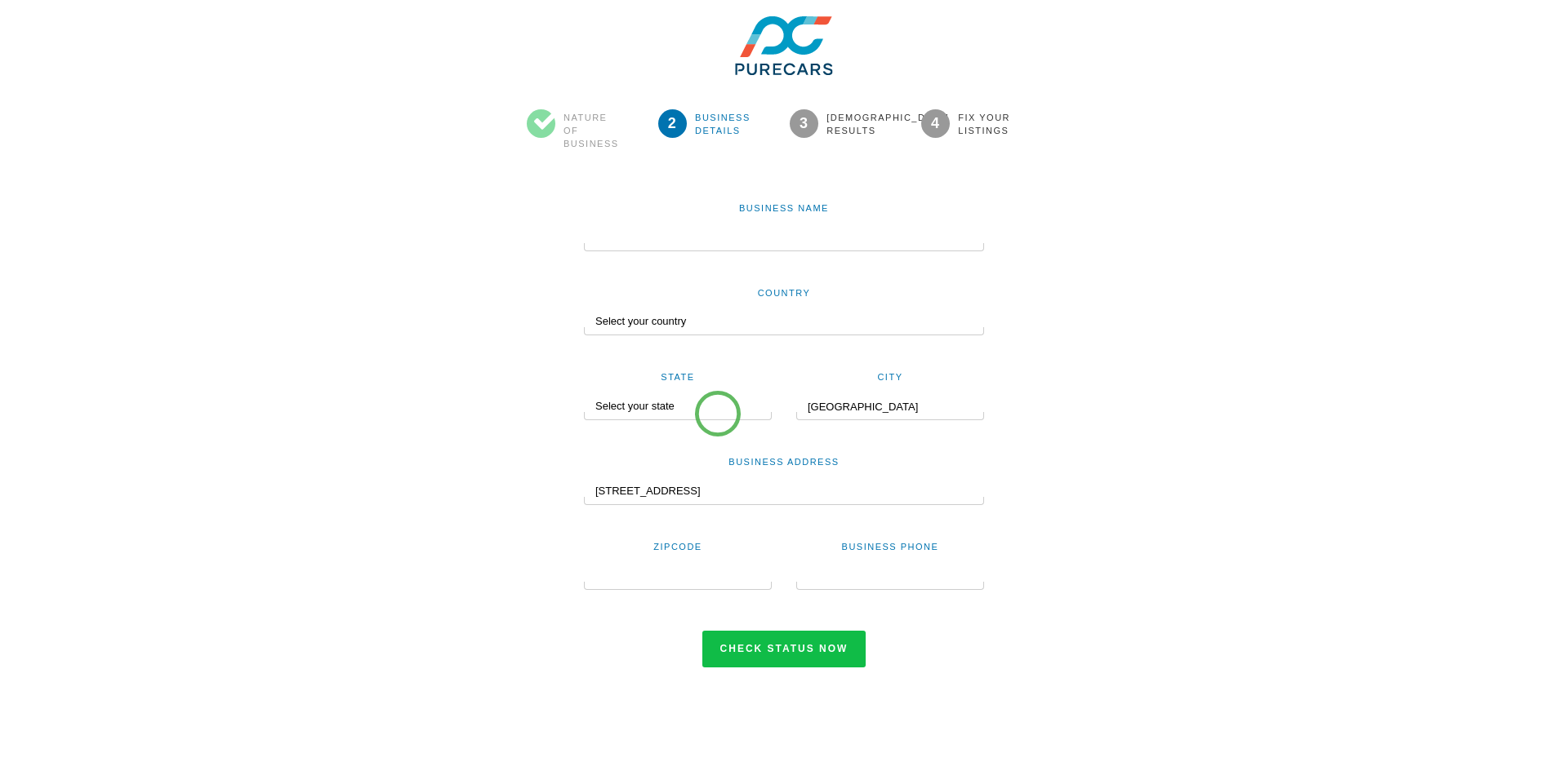
type input "Louisville"
click at [728, 408] on select "Select your state" at bounding box center [672, 407] width 176 height 28
click at [696, 235] on input "text" at bounding box center [784, 237] width 400 height 28
type input "[PERSON_NAME] chevrolet"
click at [679, 328] on select "Select your country United States Canada Australia New Zealand India Nigeria Un…" at bounding box center [784, 322] width 400 height 28
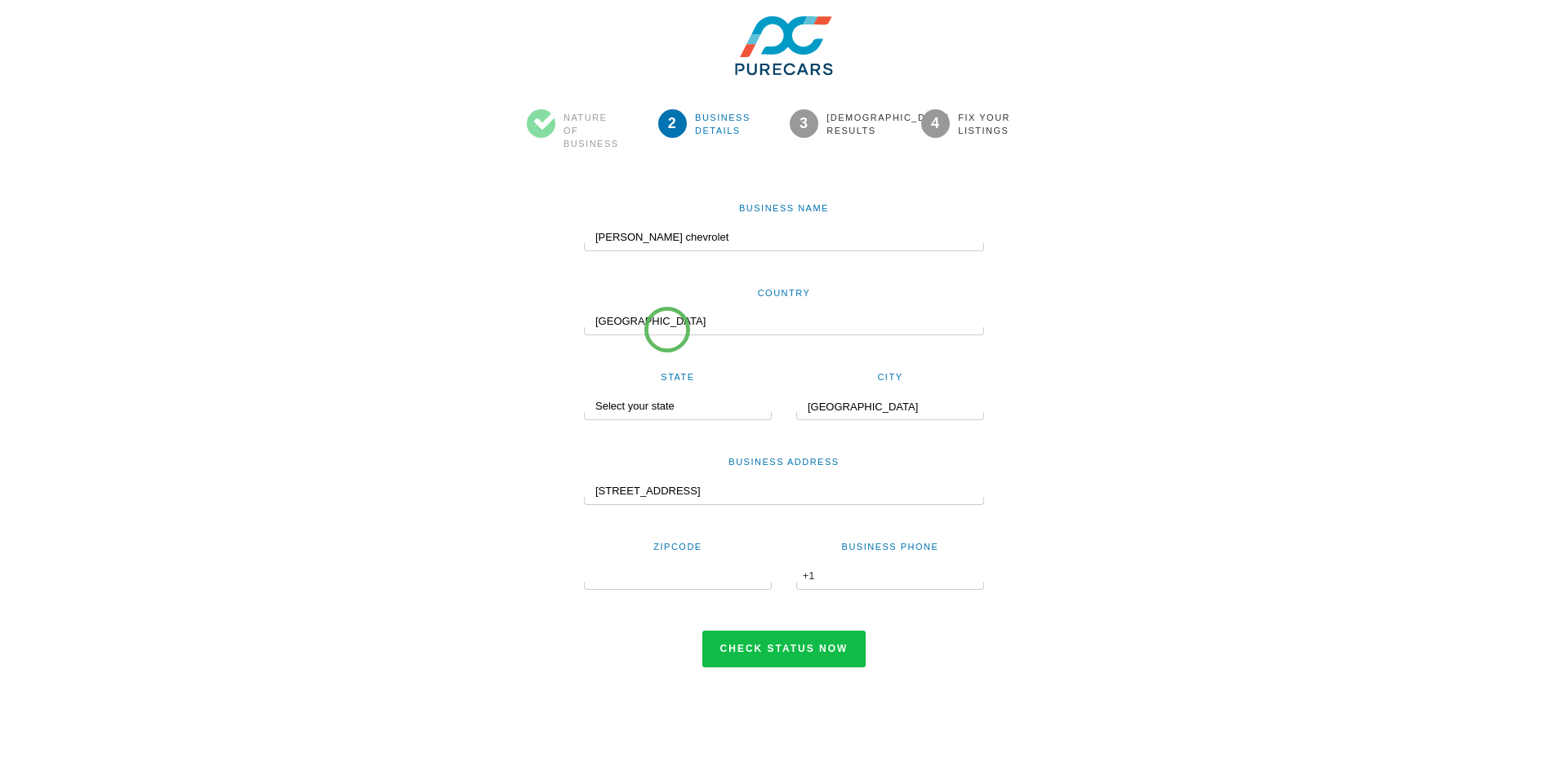
click at [667, 329] on select "Select your country United States Canada Australia New Zealand India Nigeria Un…" at bounding box center [784, 322] width 400 height 28
select select "US"
click at [682, 405] on select "Select your state Alabama Alaska Arizona Arkansas California Colorado Connectic…" at bounding box center [672, 407] width 176 height 28
select select "KY"
click at [687, 578] on input "text" at bounding box center [678, 577] width 188 height 28
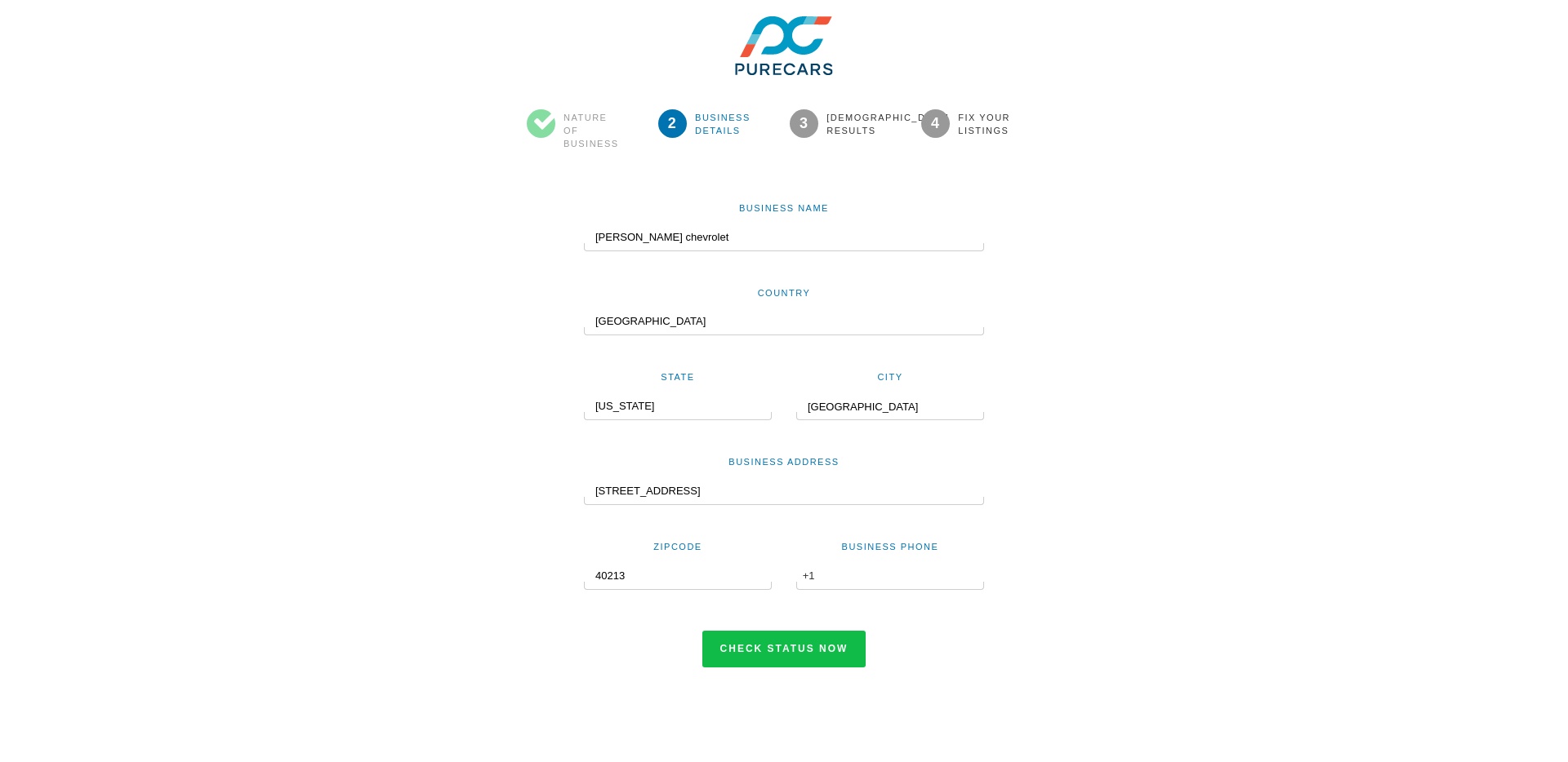
type input "40213"
click at [858, 578] on input "text" at bounding box center [890, 577] width 188 height 28
paste input "(502) 968-6111"
type input "(502) 968-6111"
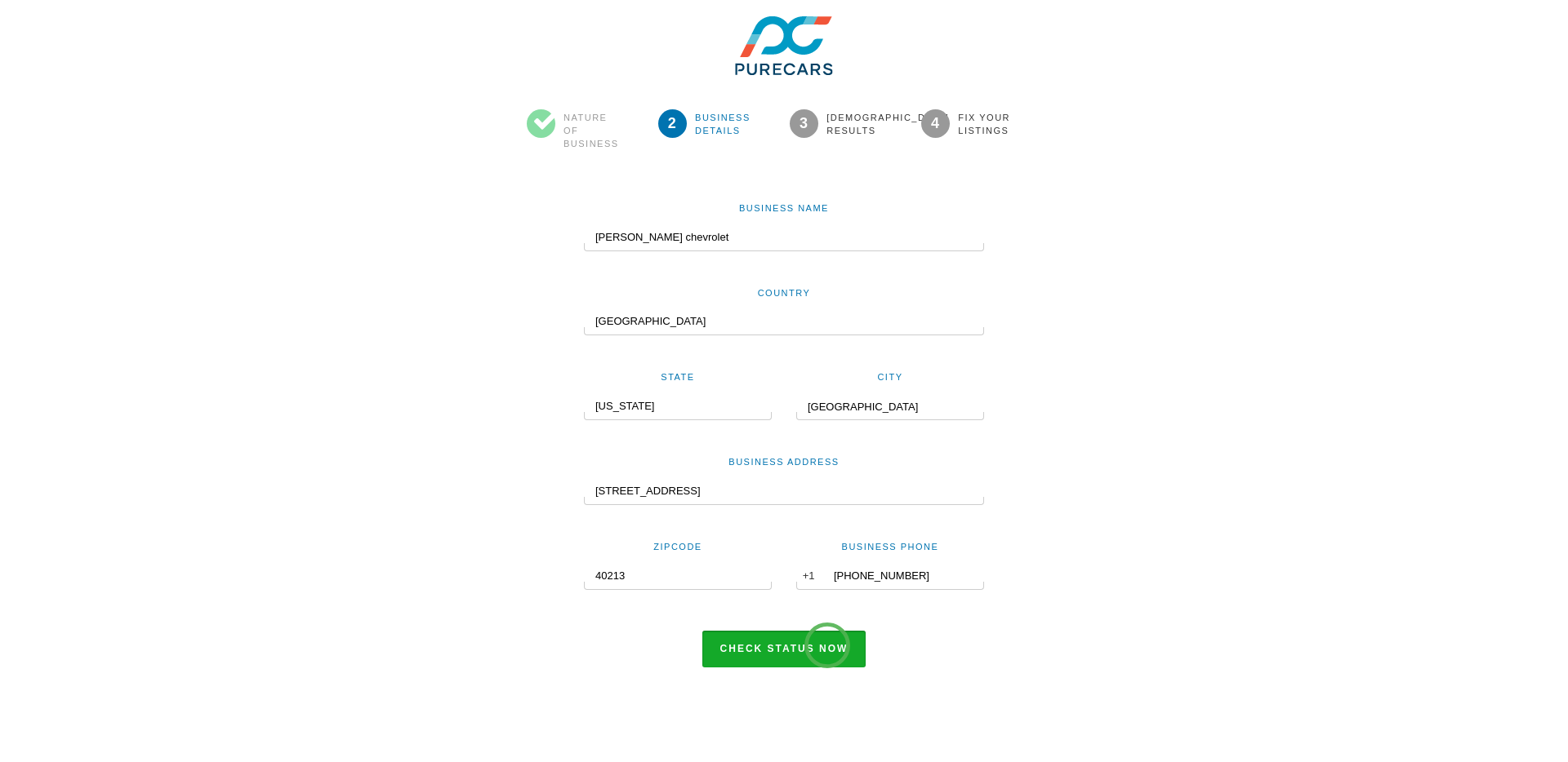
click at [827, 646] on button "Check status now" at bounding box center [784, 650] width 164 height 38
